Goal: Task Accomplishment & Management: Use online tool/utility

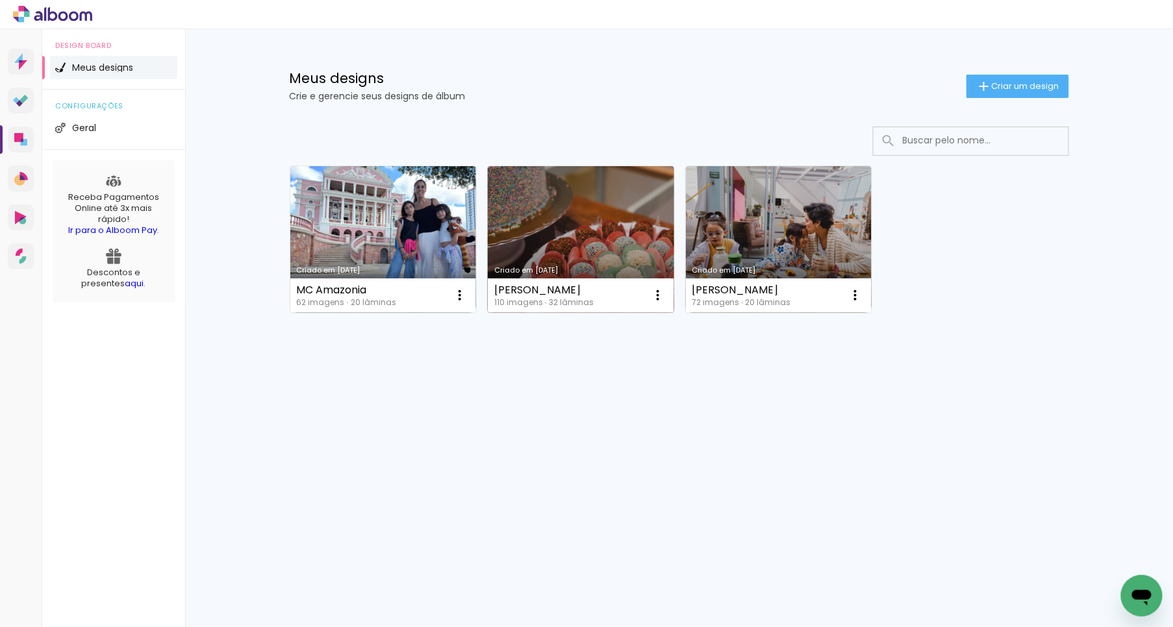
click at [545, 216] on link "Criado em [DATE]" at bounding box center [581, 239] width 186 height 147
click at [590, 223] on link "Criado em [DATE]" at bounding box center [581, 239] width 186 height 147
click at [536, 224] on link "Criado em [DATE]" at bounding box center [581, 239] width 186 height 147
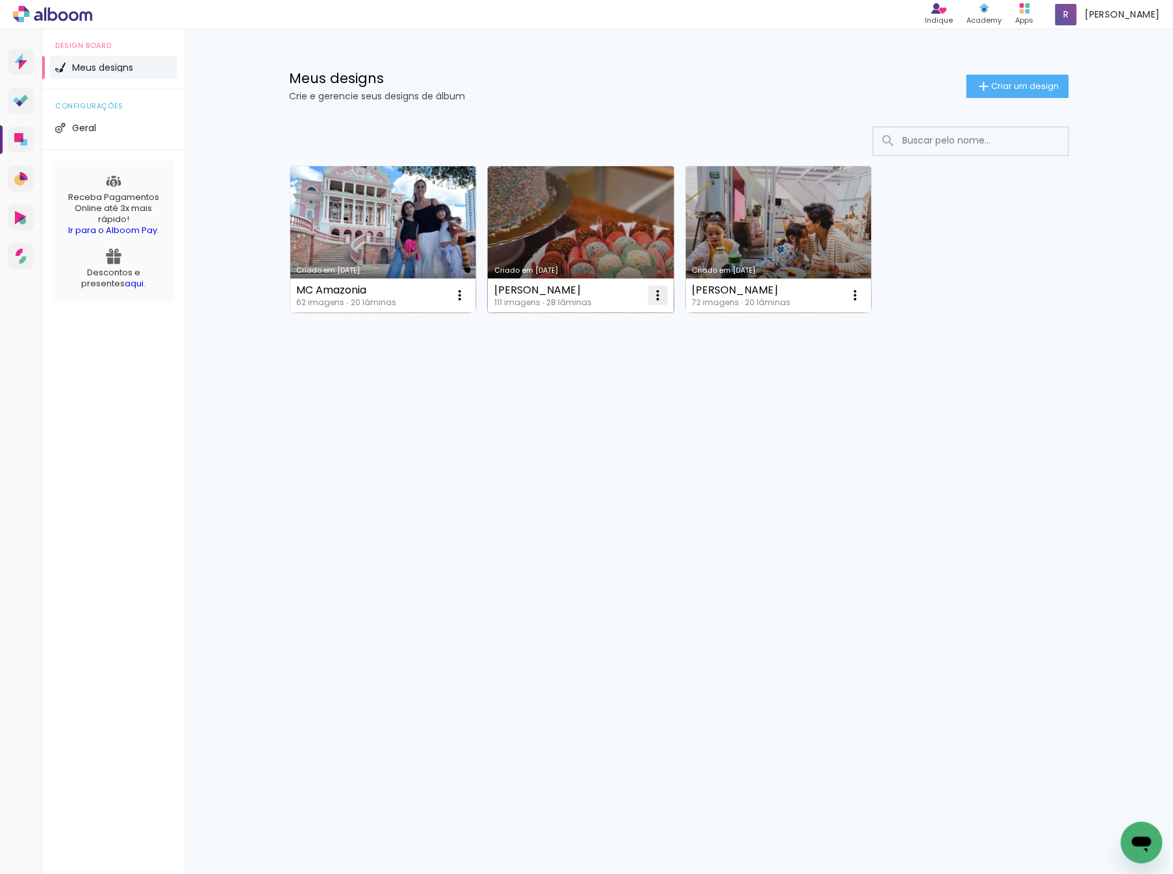
click at [468, 296] on iron-icon at bounding box center [460, 296] width 16 height 16
click at [640, 347] on span "Fazer uma cópia" at bounding box center [609, 351] width 76 height 9
type input "Cópia de [PERSON_NAME]"
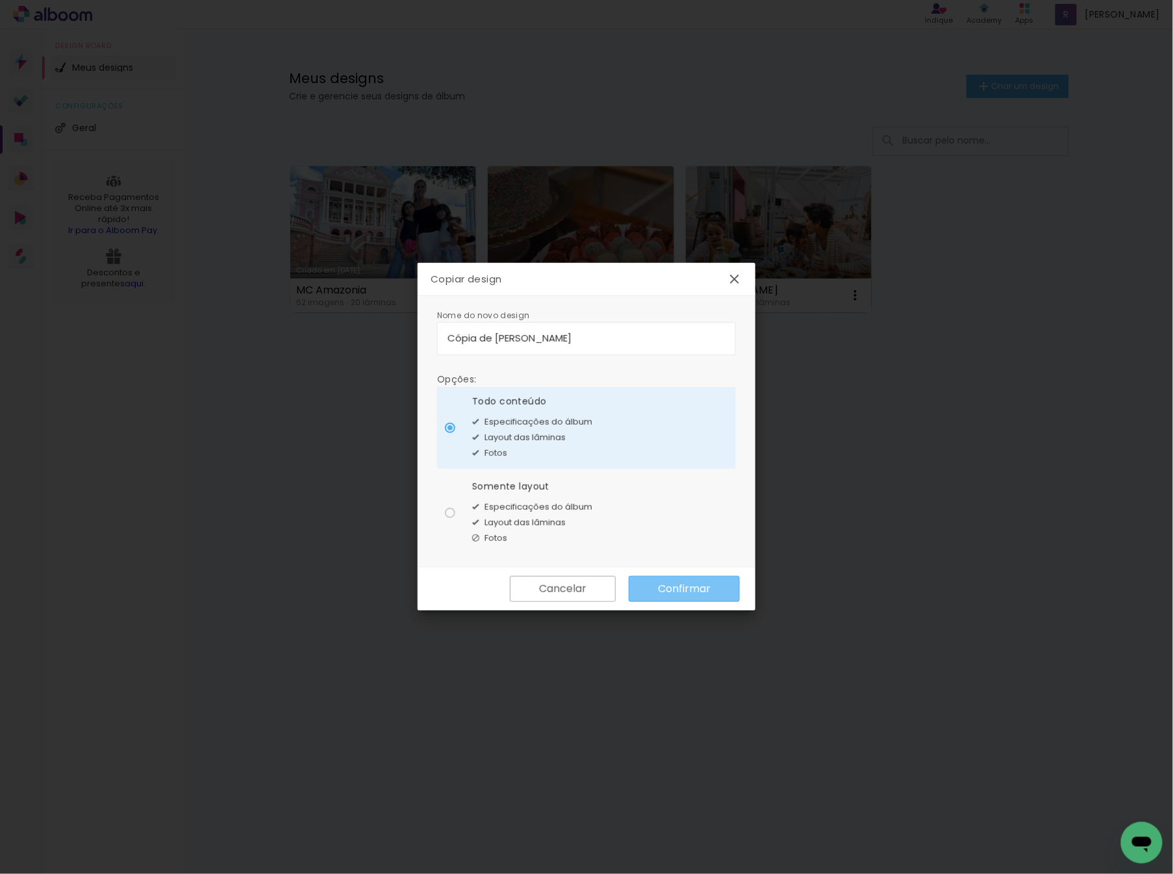
click at [0, 0] on slot "Confirmar" at bounding box center [0, 0] width 0 height 0
